Goal: Find specific page/section: Find specific page/section

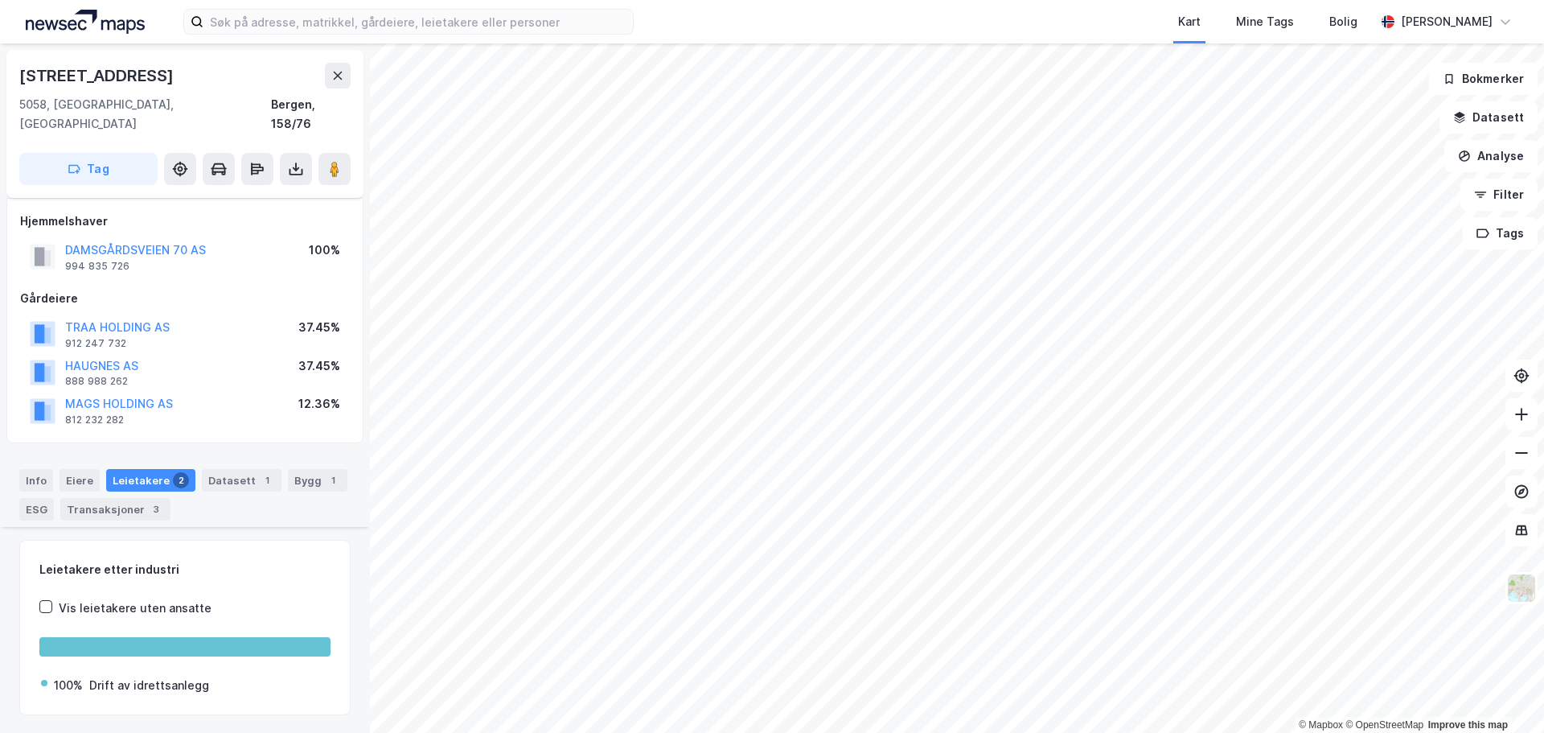
scroll to position [380, 0]
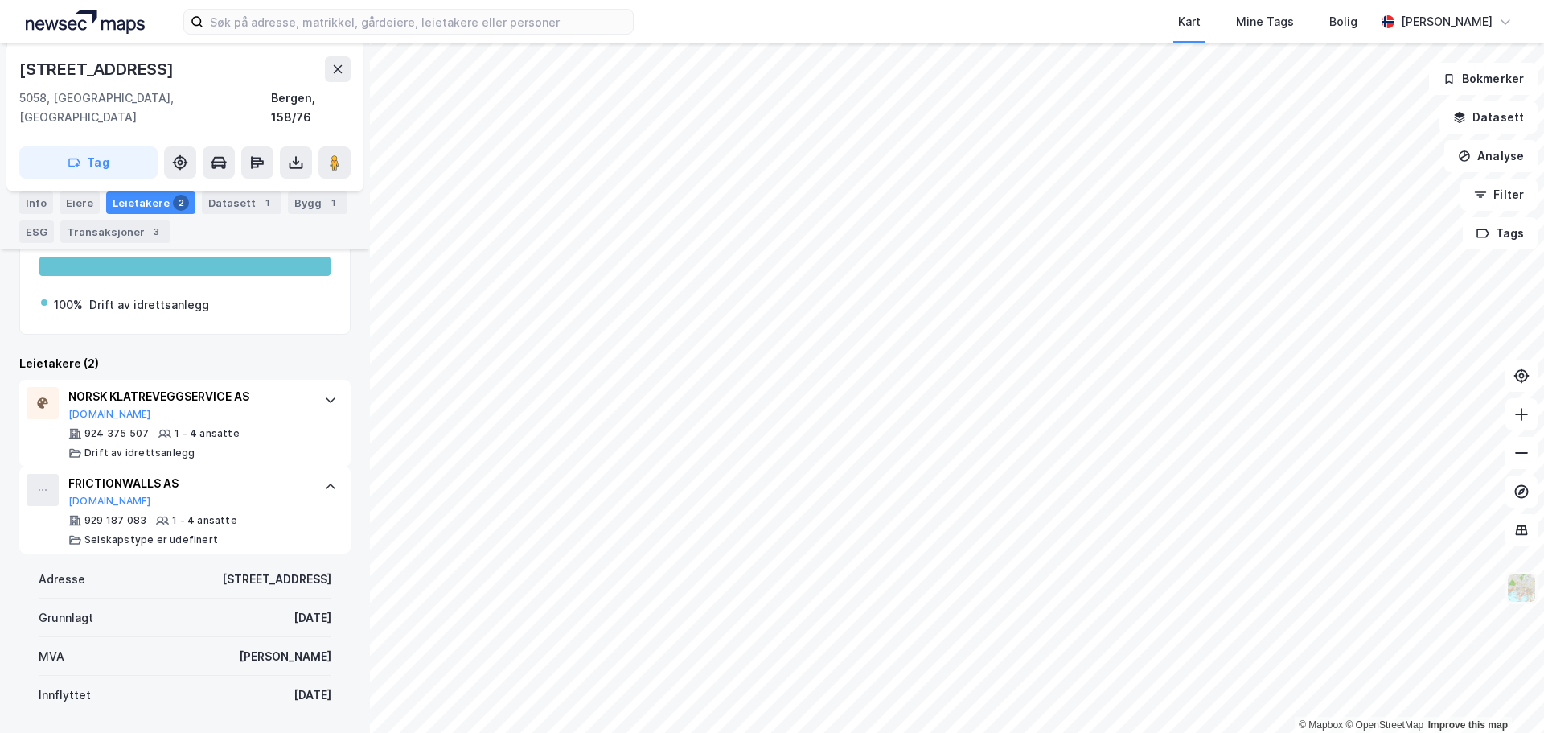
click at [1525, 590] on img at bounding box center [1522, 588] width 31 height 31
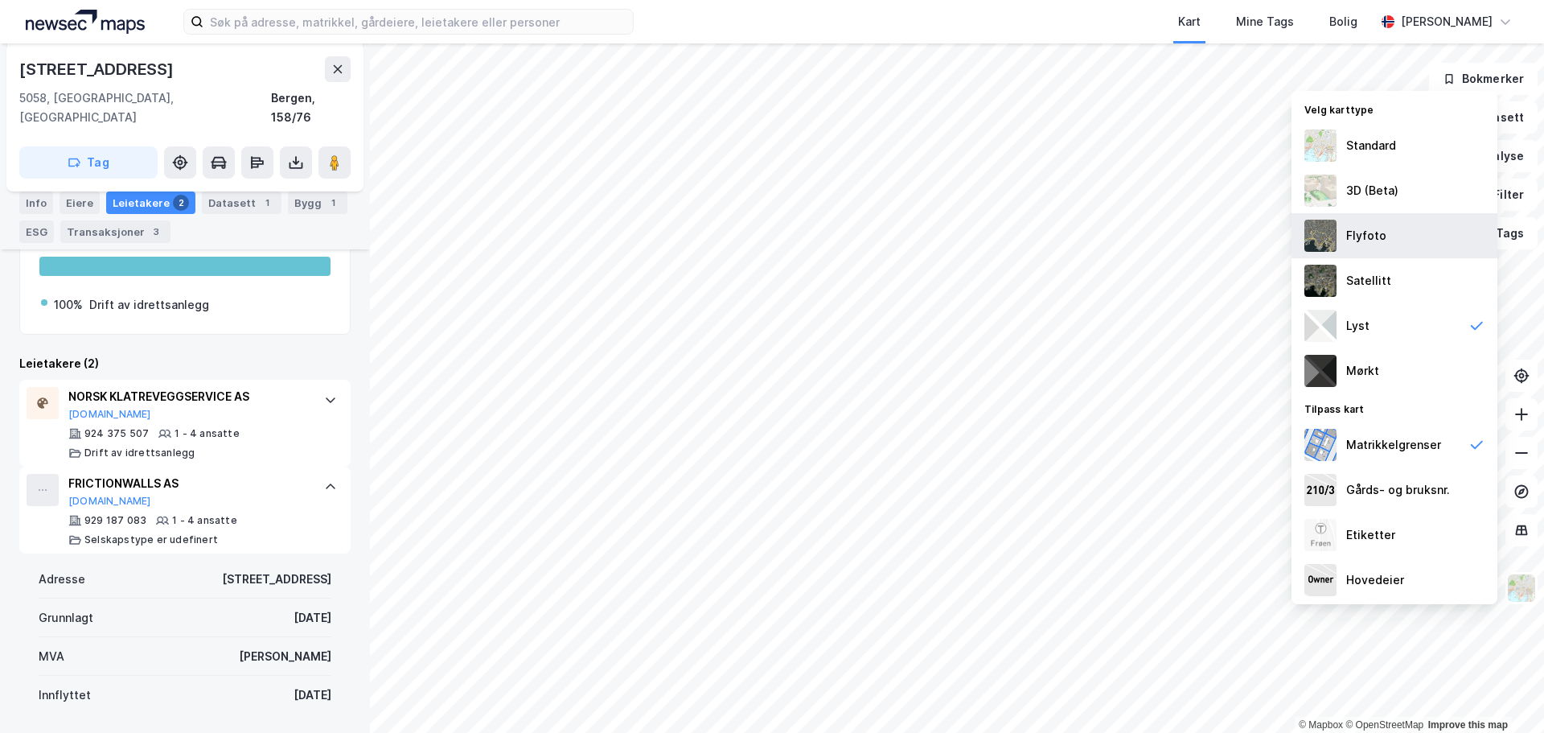
click at [1368, 239] on div "Flyfoto" at bounding box center [1367, 235] width 40 height 19
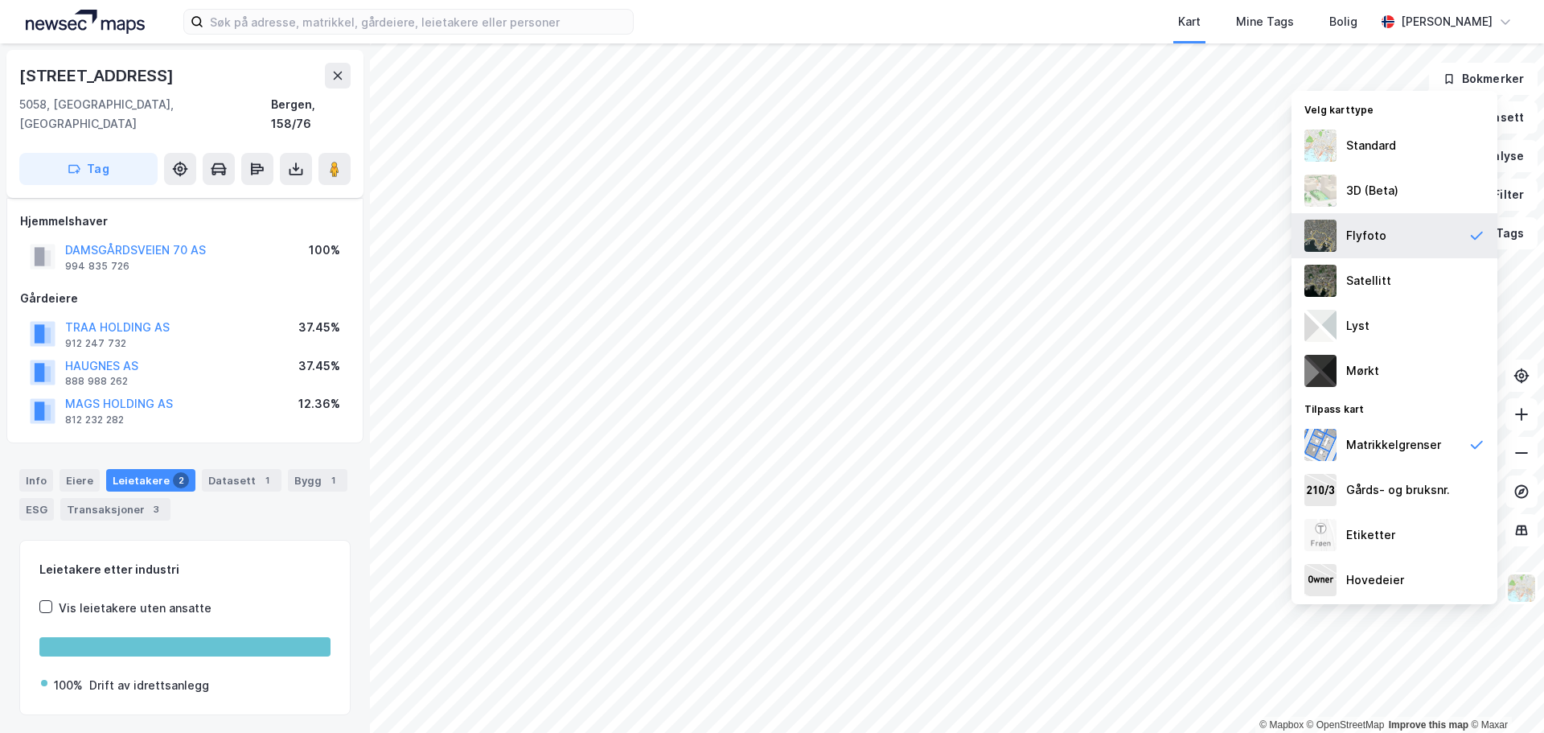
scroll to position [27, 0]
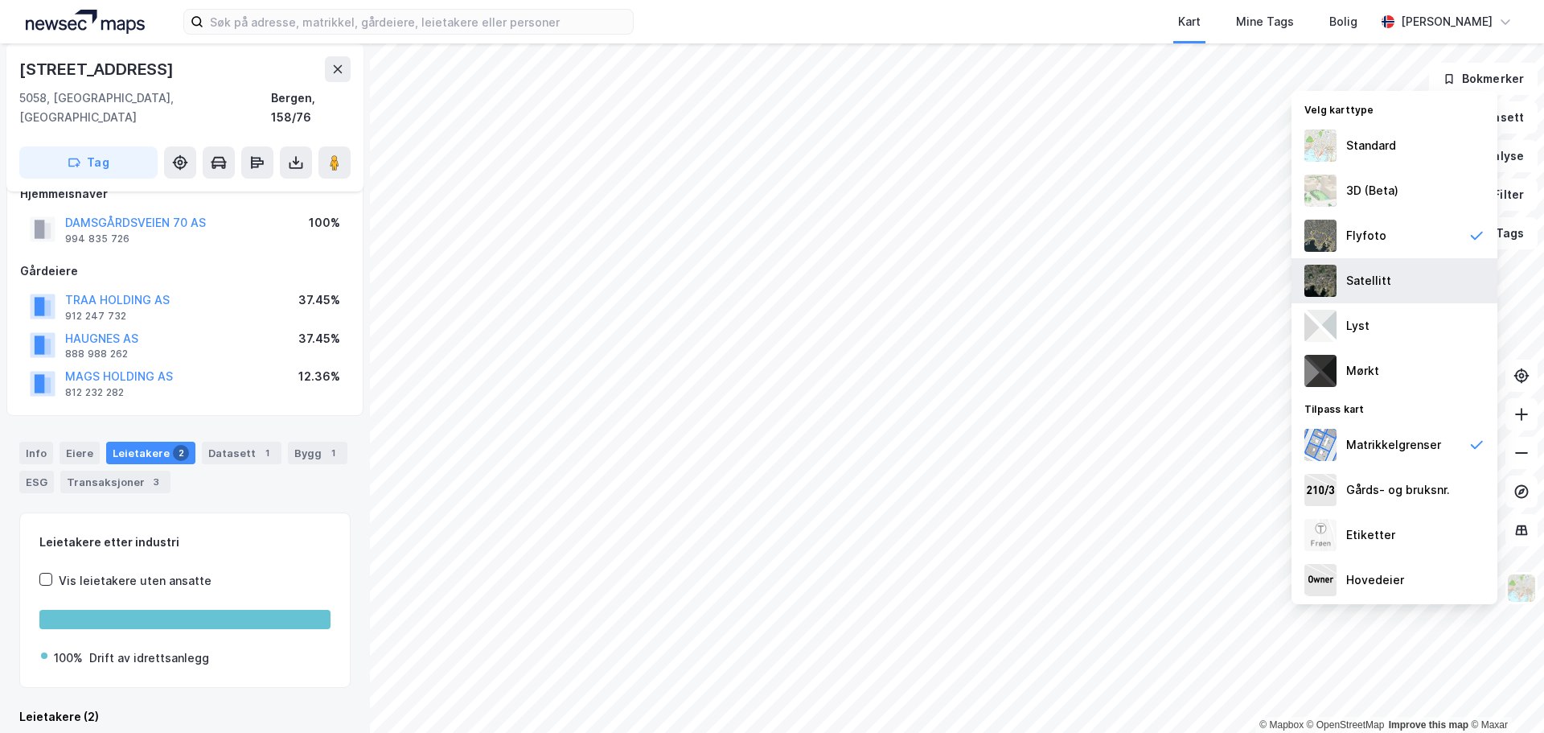
click at [1375, 282] on div "Satellitt" at bounding box center [1369, 280] width 45 height 19
click at [1373, 247] on div "Flyfoto" at bounding box center [1395, 235] width 206 height 45
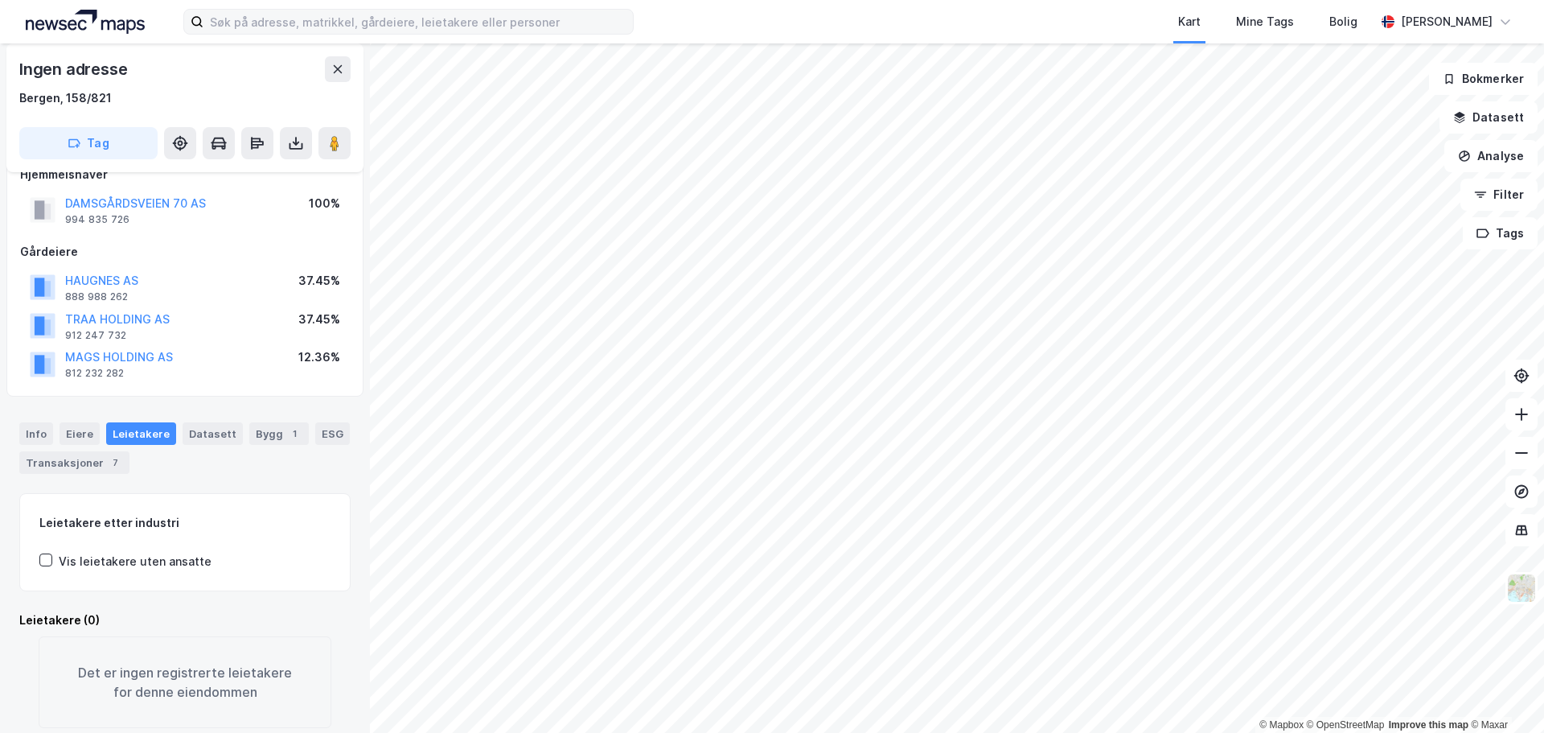
scroll to position [27, 0]
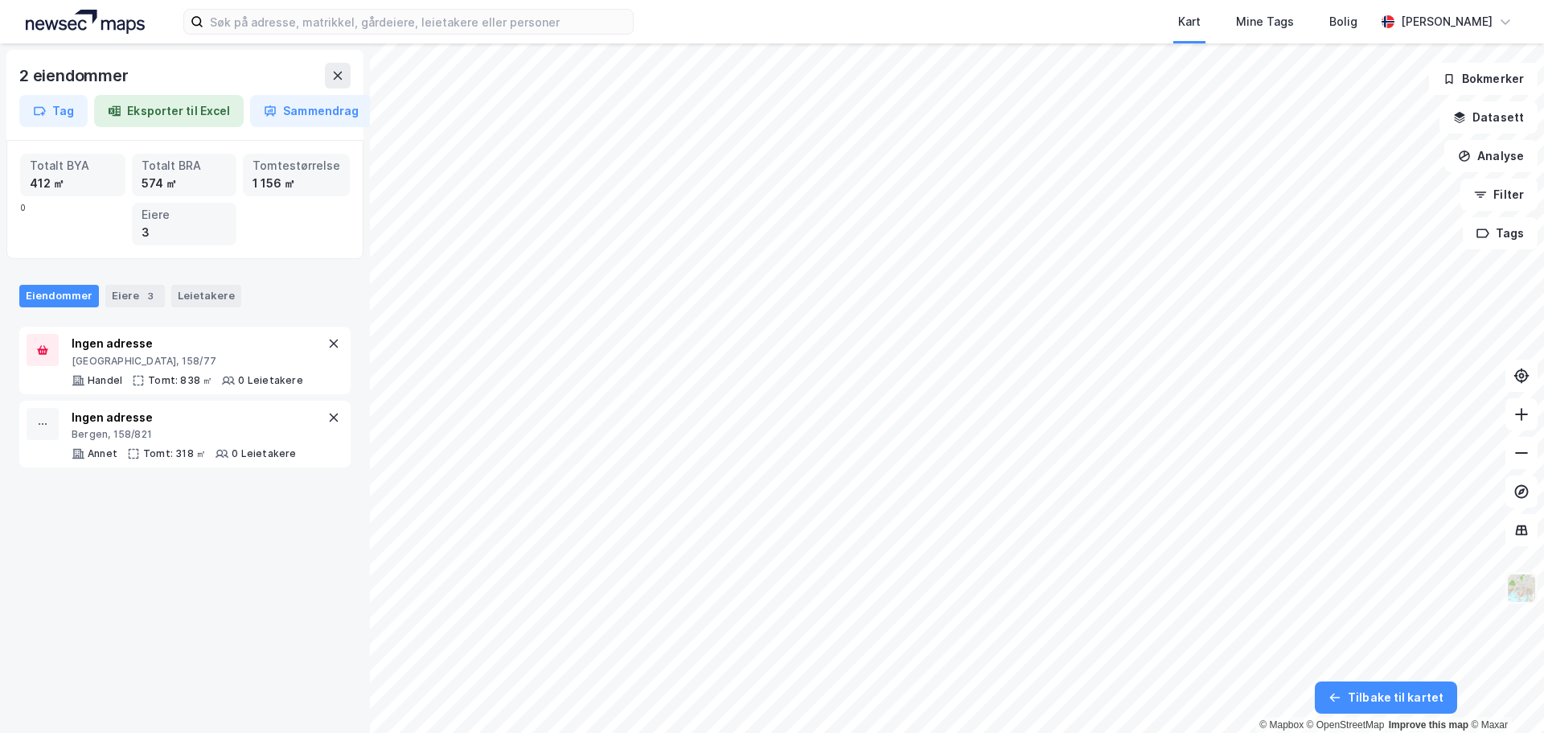
click at [1518, 601] on img at bounding box center [1522, 588] width 31 height 31
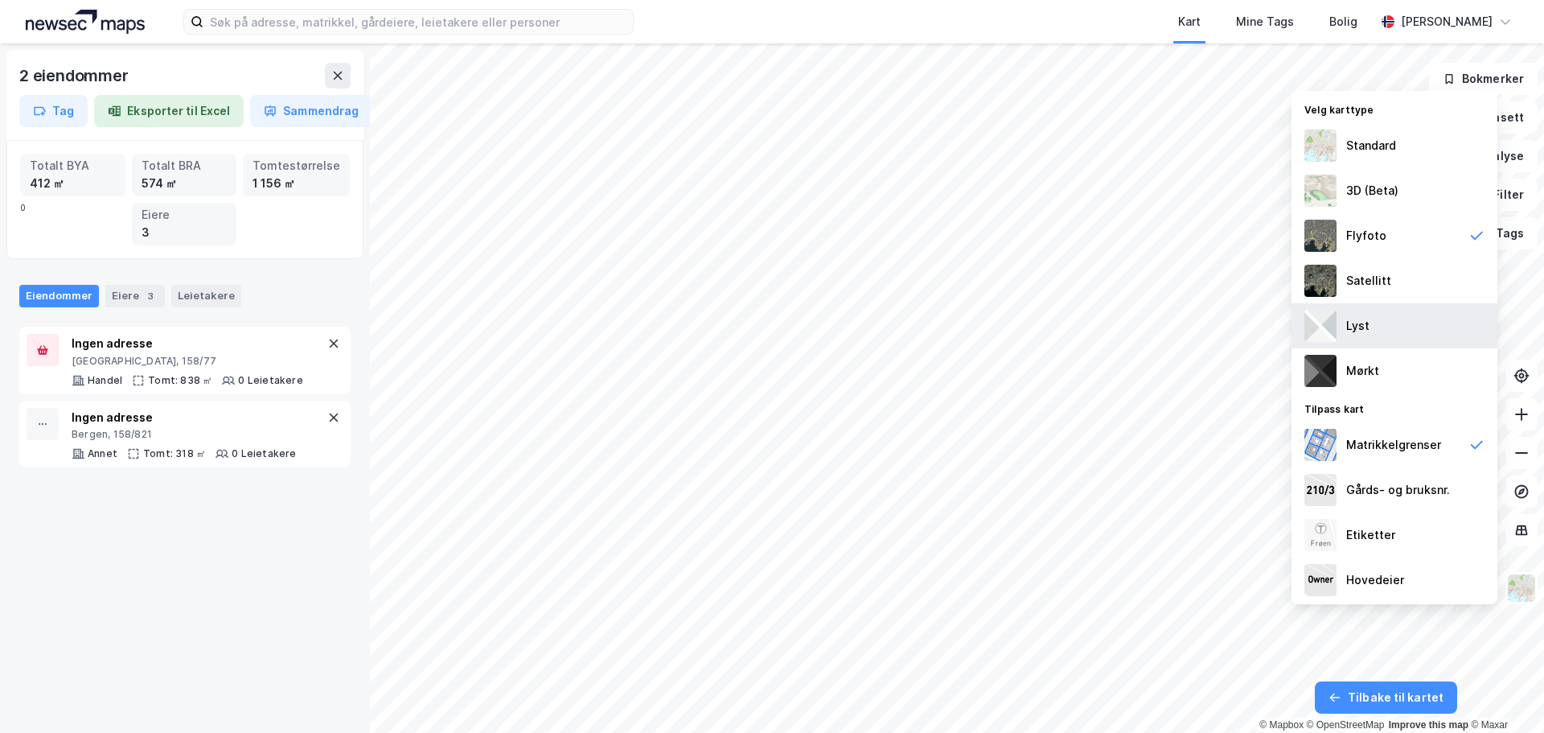
click at [1383, 322] on div "Lyst" at bounding box center [1395, 325] width 206 height 45
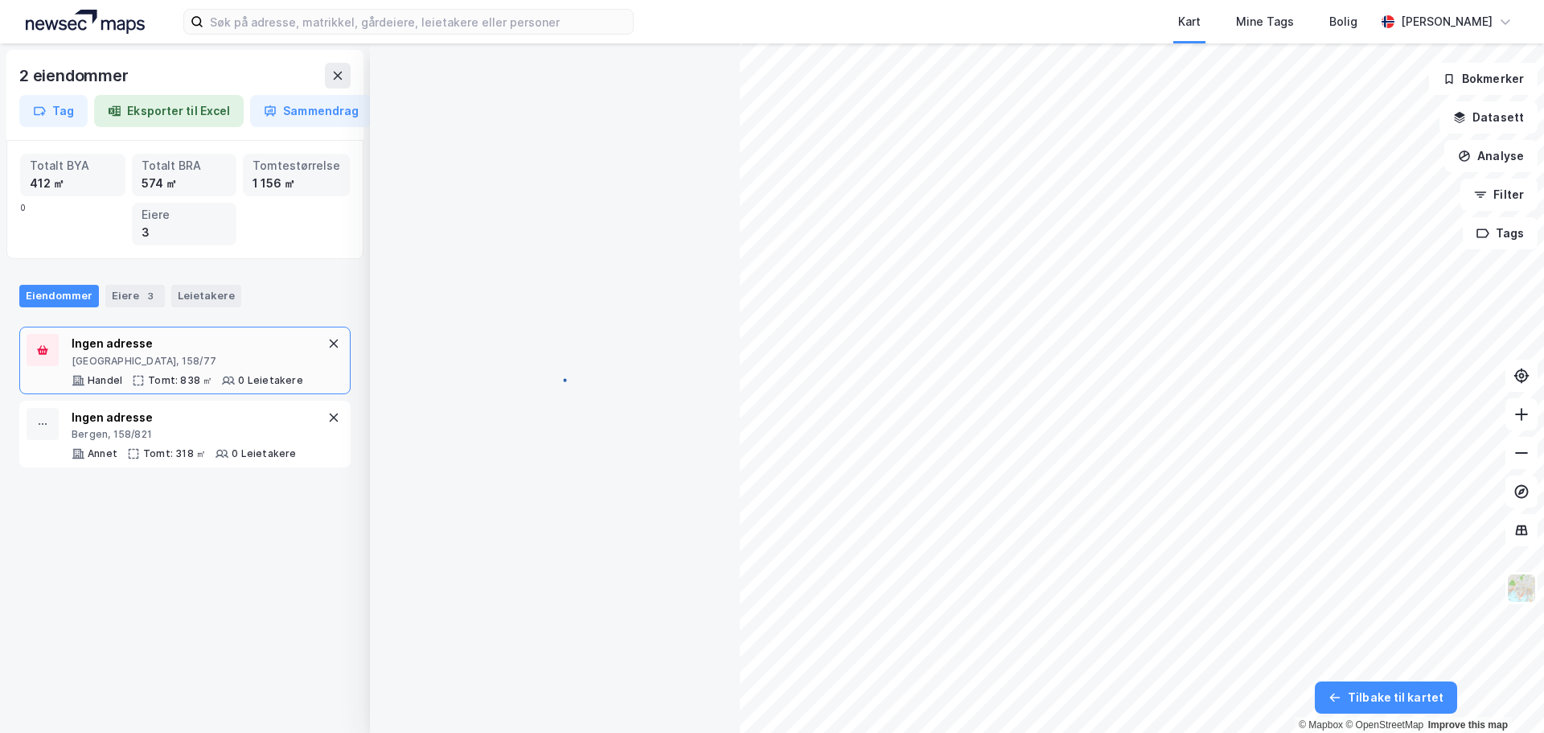
scroll to position [27, 0]
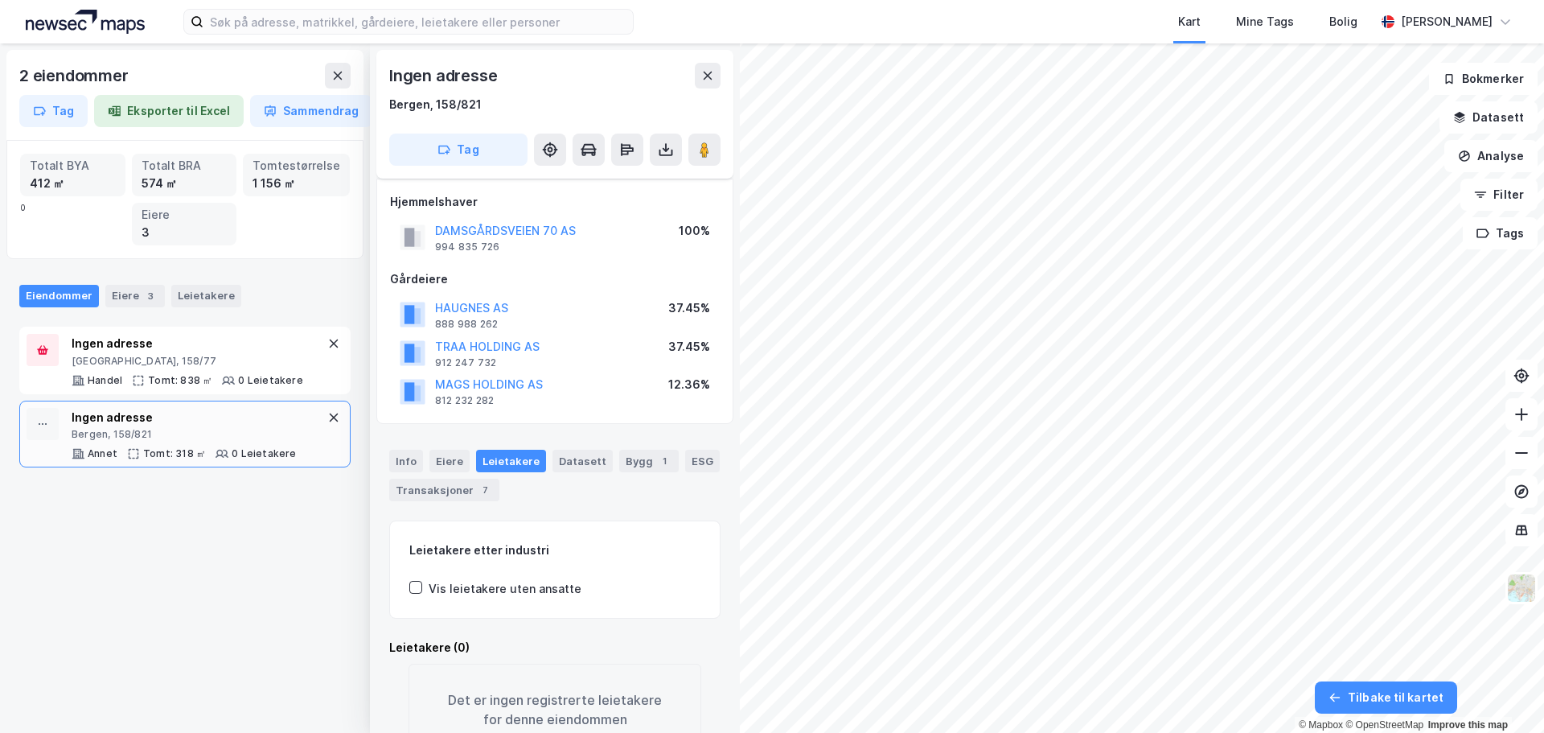
scroll to position [27, 0]
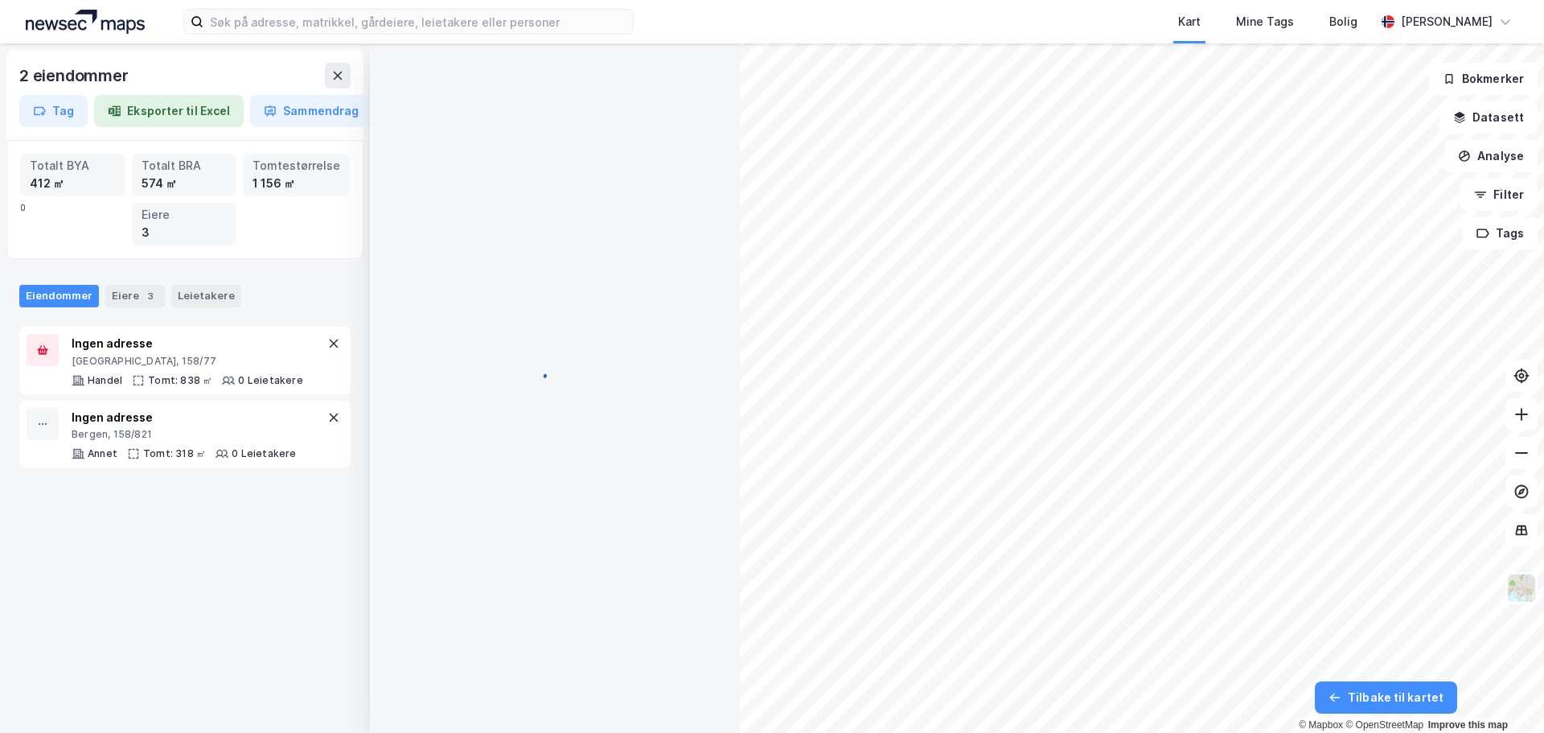
scroll to position [27, 0]
